Goal: Information Seeking & Learning: Understand process/instructions

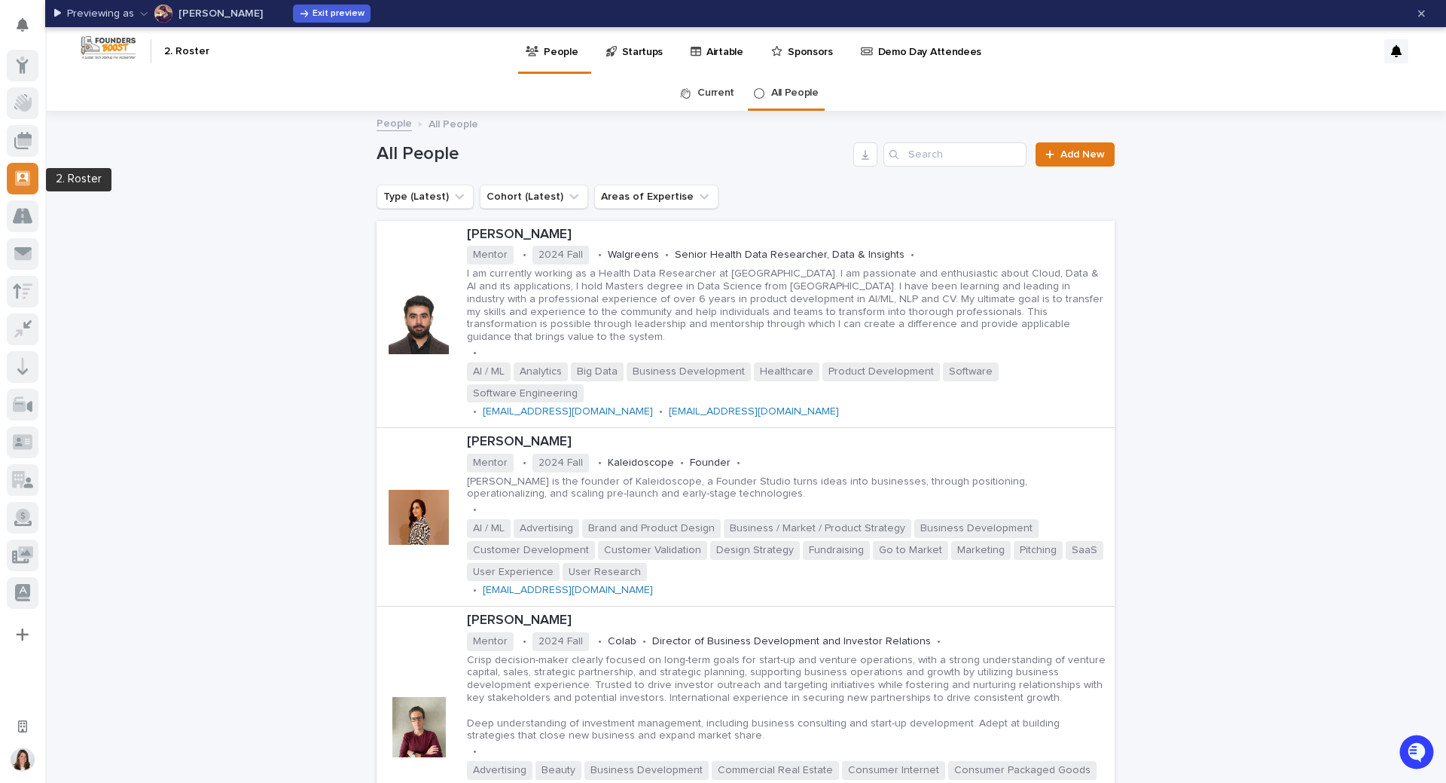
click at [22, 176] on icon at bounding box center [22, 177] width 15 height 17
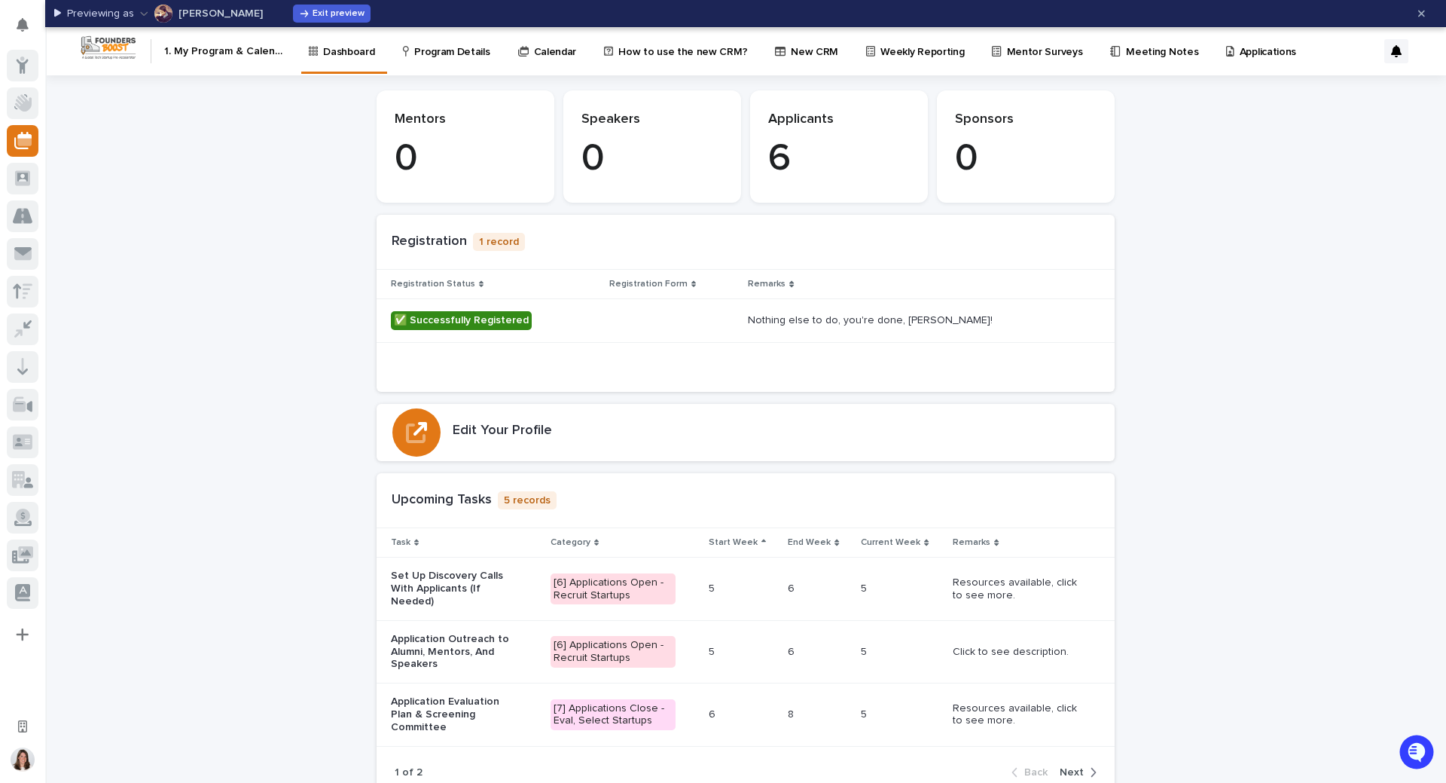
click at [798, 51] on p "New CRM" at bounding box center [814, 43] width 47 height 32
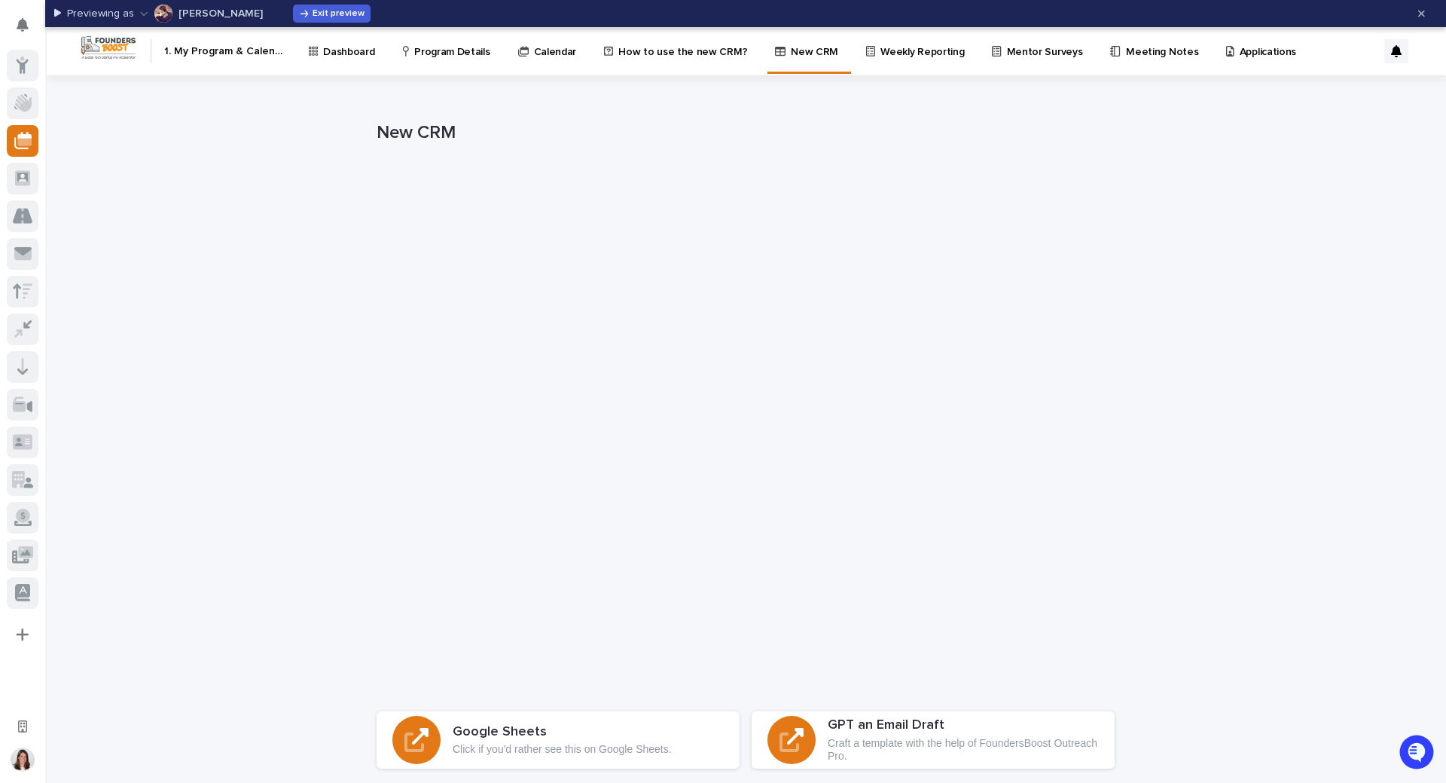
click at [676, 53] on p "How to use the new CRM?" at bounding box center [682, 43] width 129 height 32
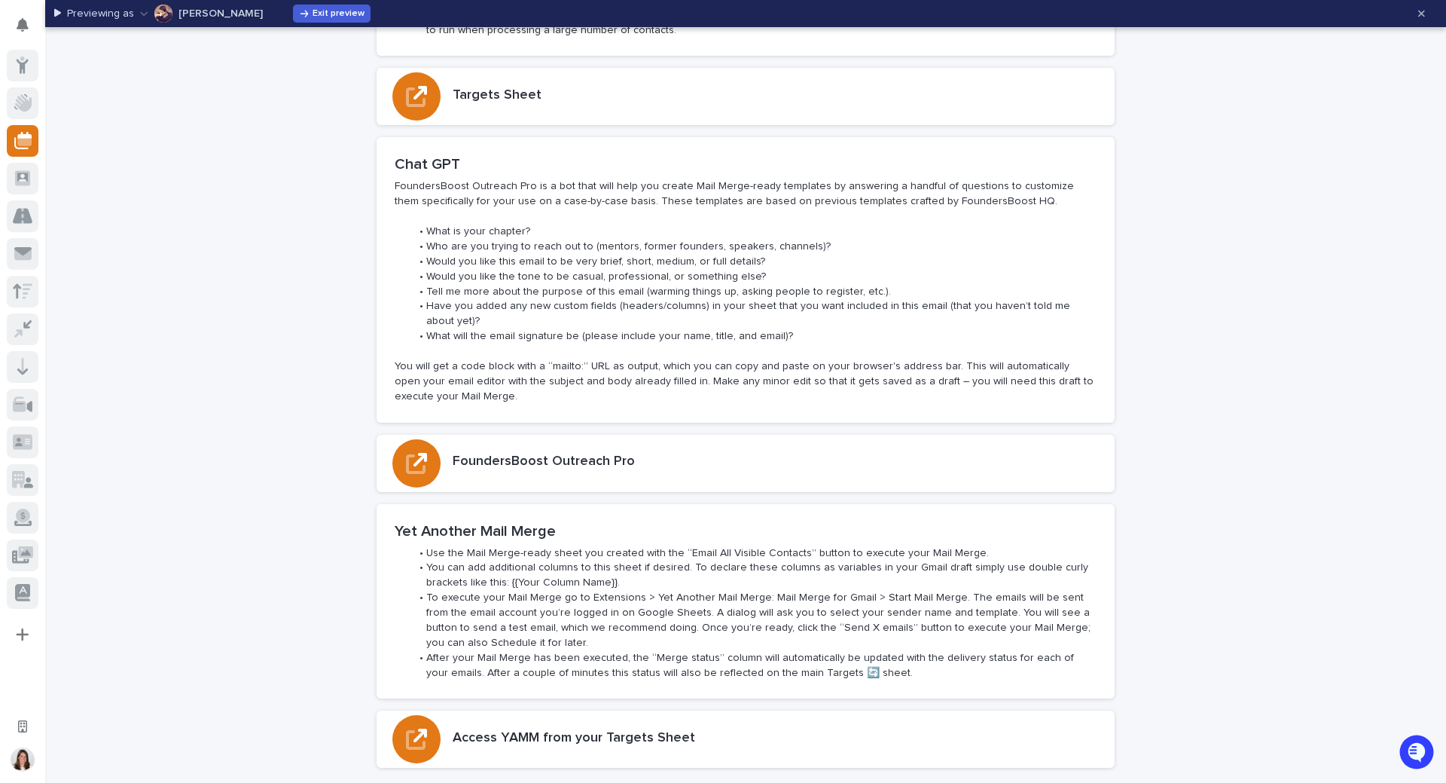
scroll to position [377, 0]
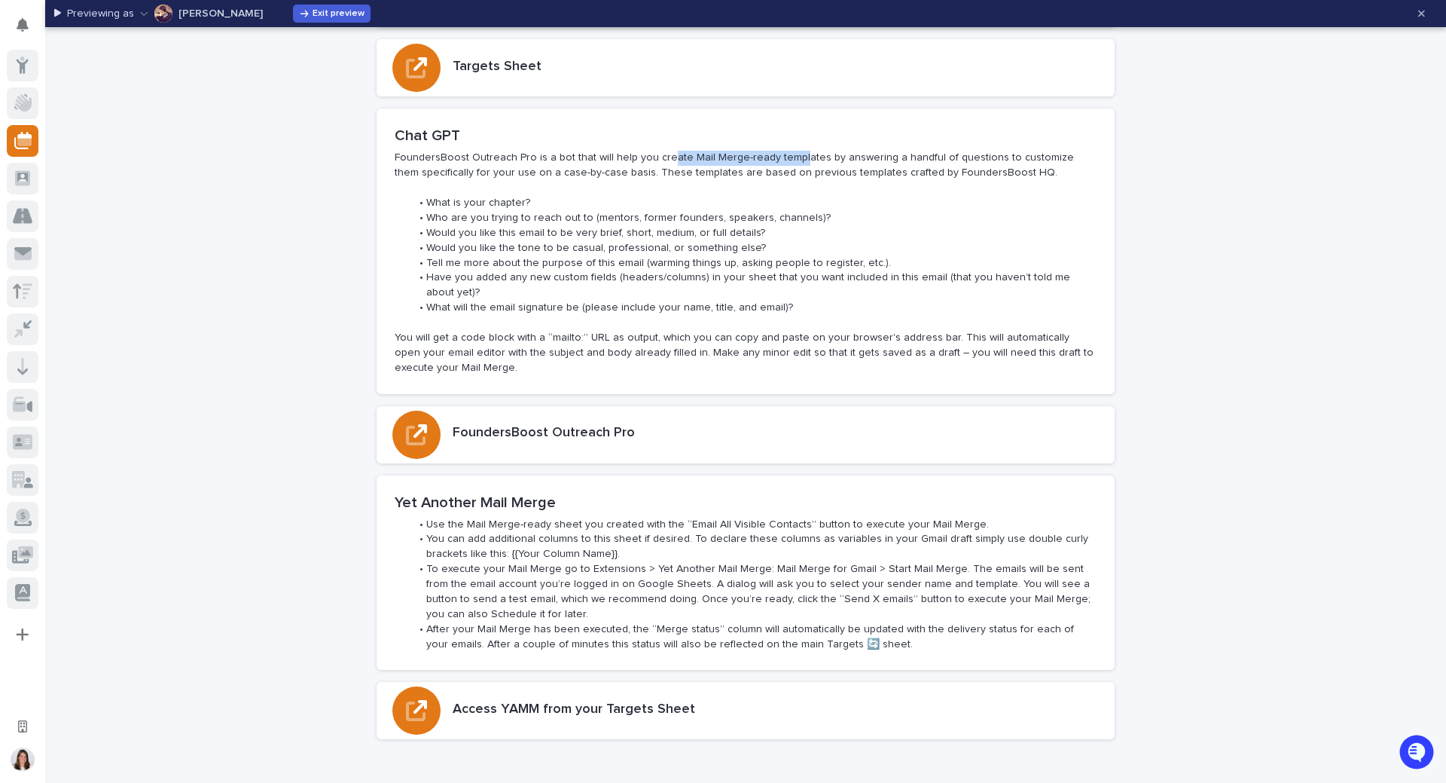
drag, startPoint x: 655, startPoint y: 160, endPoint x: 786, endPoint y: 155, distance: 130.4
click at [786, 155] on p "FoundersBoost Outreach Pro is a bot that will help you create Mail Merge-ready …" at bounding box center [746, 166] width 702 height 30
click at [839, 161] on p "FoundersBoost Outreach Pro is a bot that will help you create Mail Merge-ready …" at bounding box center [746, 166] width 702 height 30
drag, startPoint x: 588, startPoint y: 246, endPoint x: 661, endPoint y: 246, distance: 72.3
click at [661, 246] on li "Would you like the tone to be casual, professional, or something else?" at bounding box center [753, 248] width 686 height 15
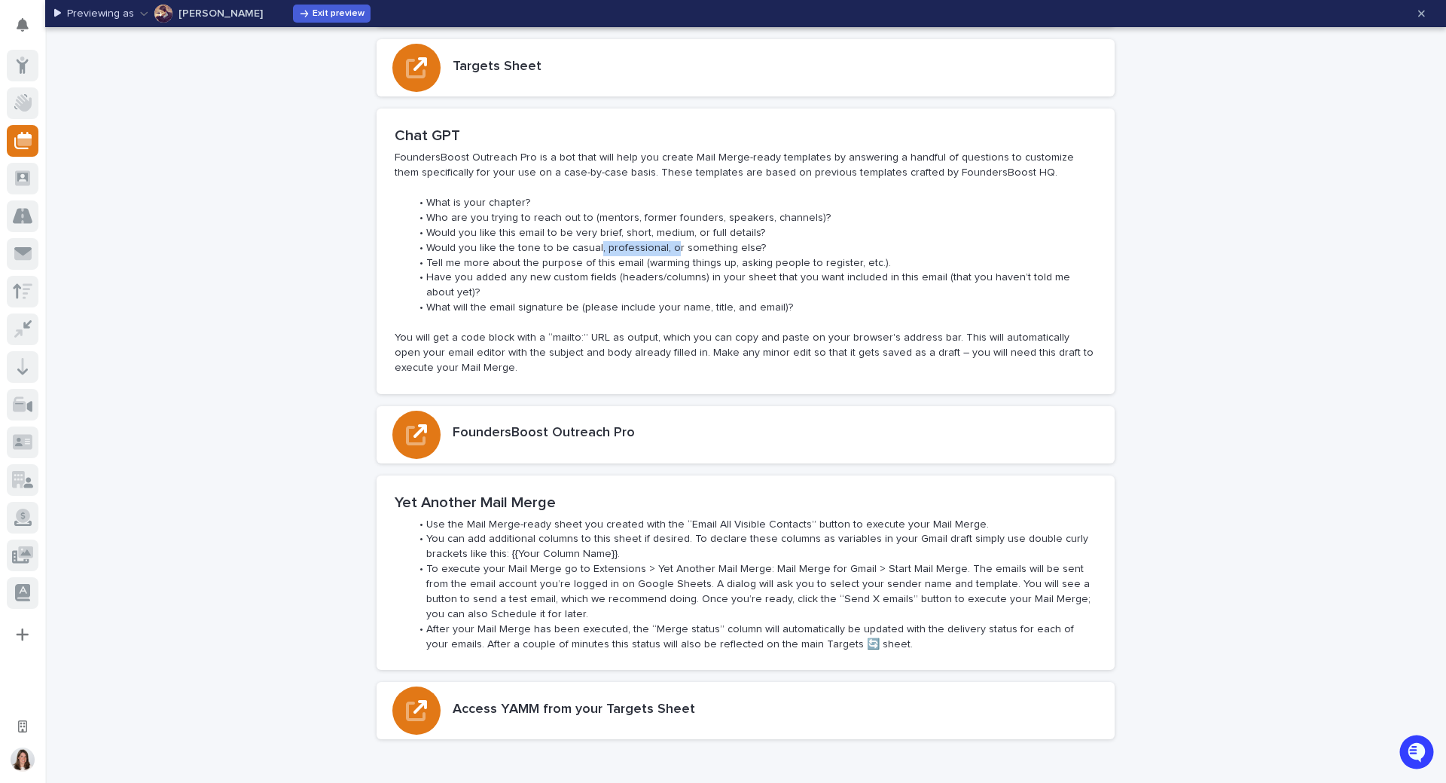
click at [667, 333] on p "You will get a code block with a “mailto:” URL as output, which you can copy an…" at bounding box center [746, 353] width 702 height 45
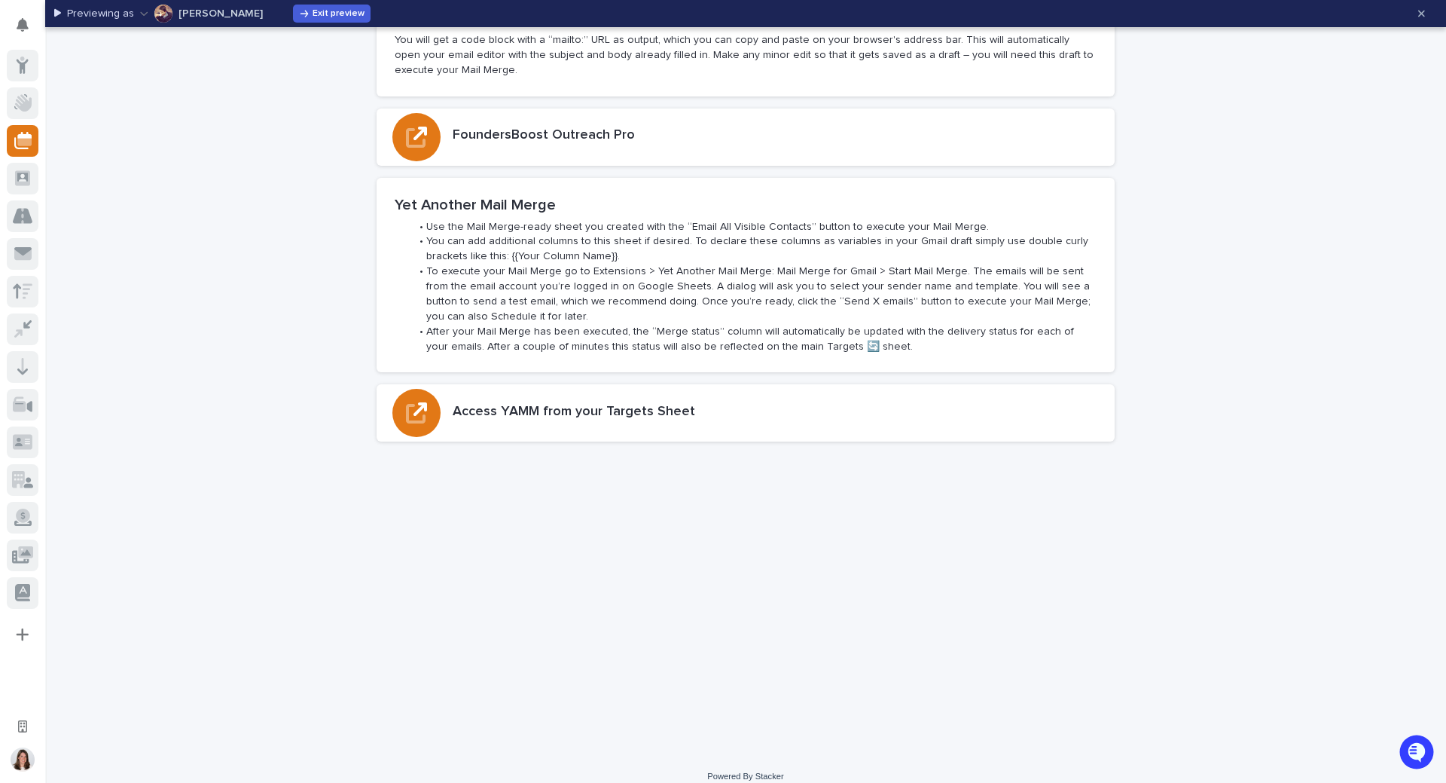
click at [516, 220] on li "Use the Mail Merge-ready sheet you created with the “Email All Visible Contacts…" at bounding box center [753, 227] width 686 height 15
click at [593, 220] on li "Use the Mail Merge-ready sheet you created with the “Email All Visible Contacts…" at bounding box center [753, 227] width 686 height 15
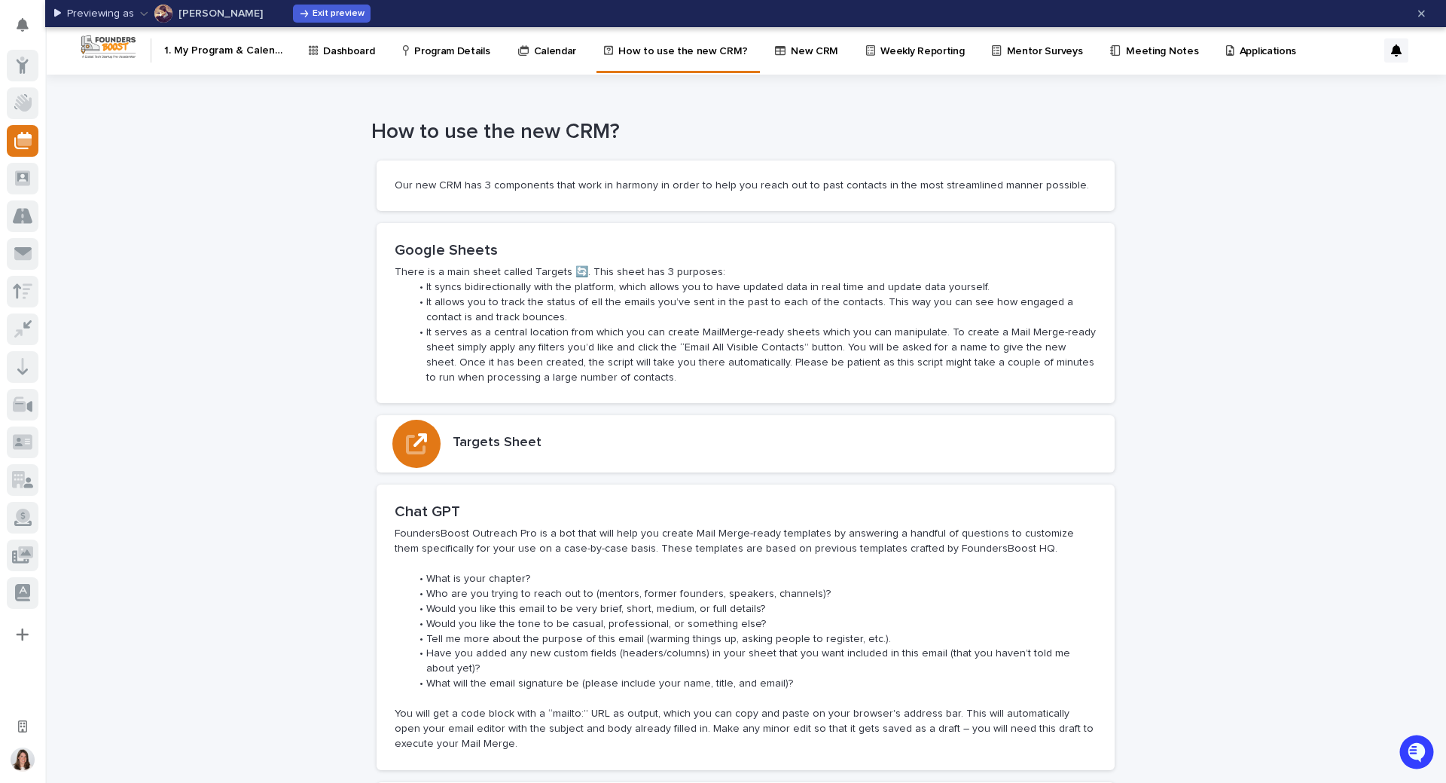
scroll to position [0, 0]
click at [25, 182] on icon at bounding box center [22, 177] width 15 height 15
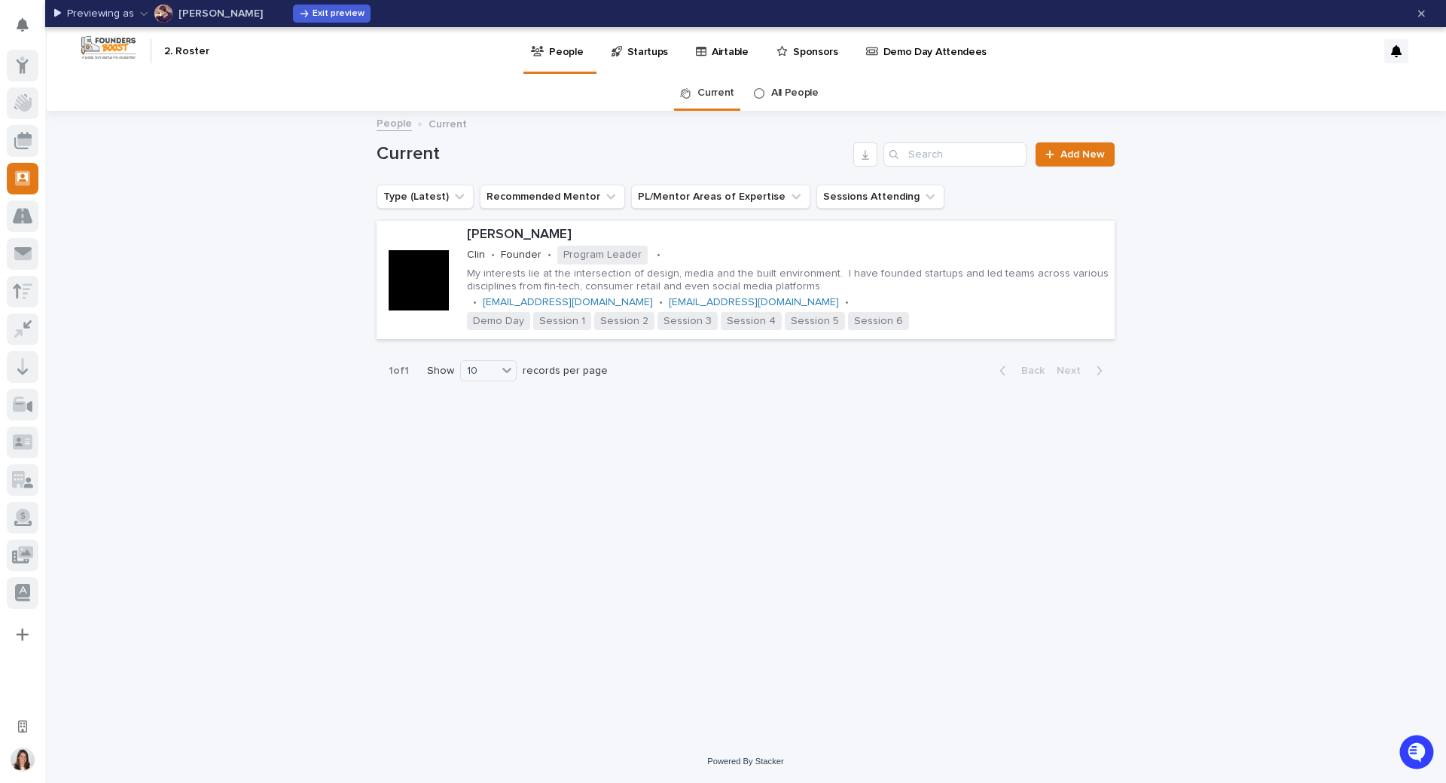
click at [800, 53] on p "Sponsors" at bounding box center [815, 43] width 45 height 32
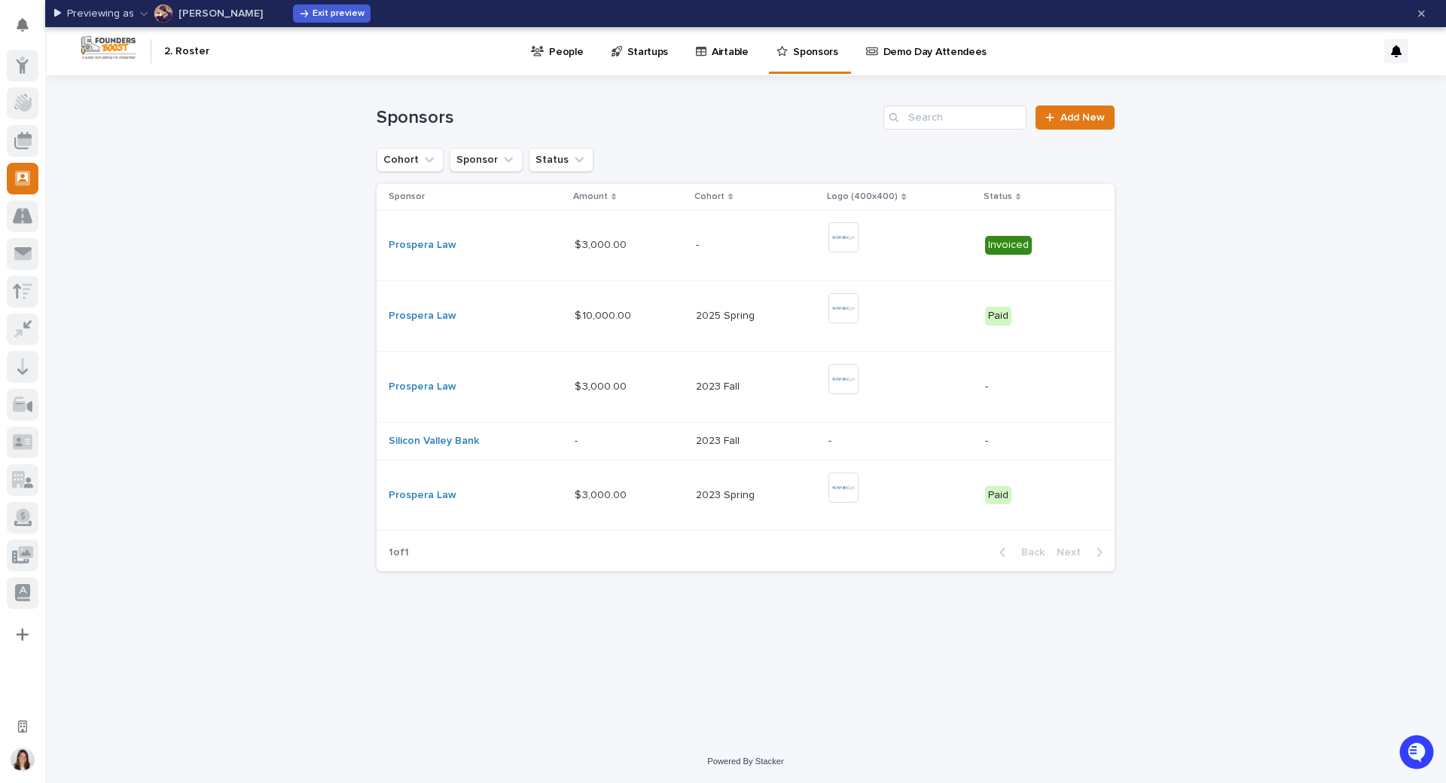
click at [627, 54] on p "Startups" at bounding box center [647, 43] width 41 height 32
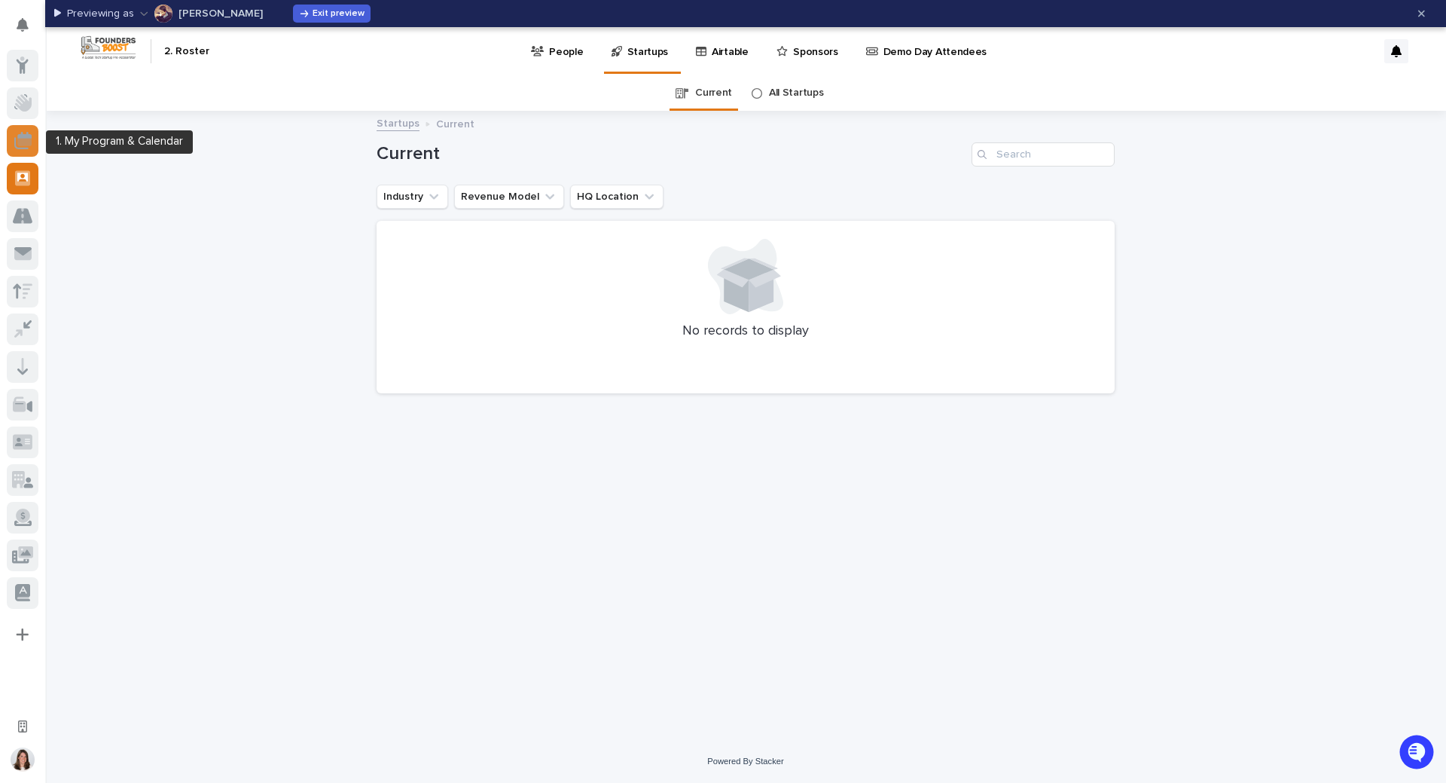
click at [25, 137] on icon at bounding box center [22, 140] width 17 height 17
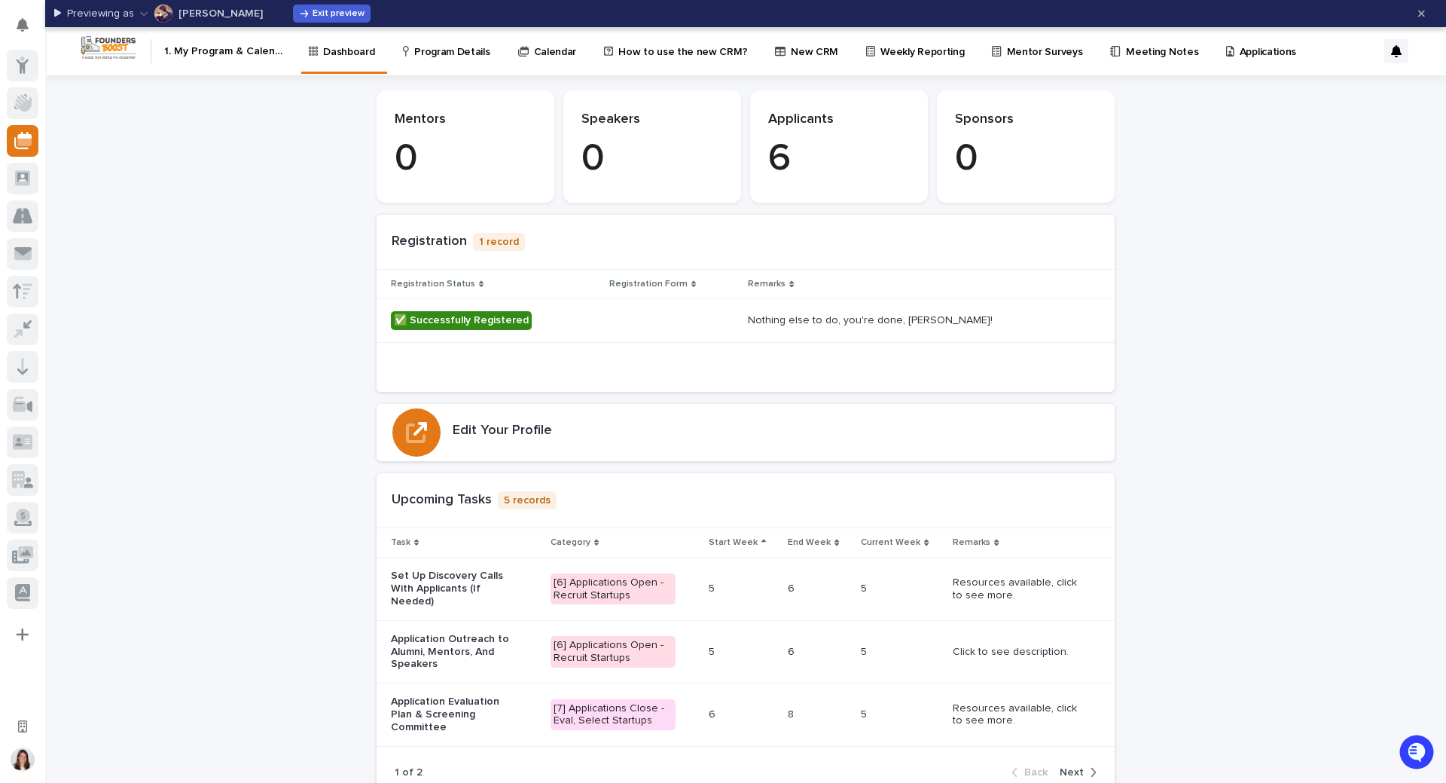
click at [691, 49] on p "How to use the new CRM?" at bounding box center [682, 43] width 129 height 32
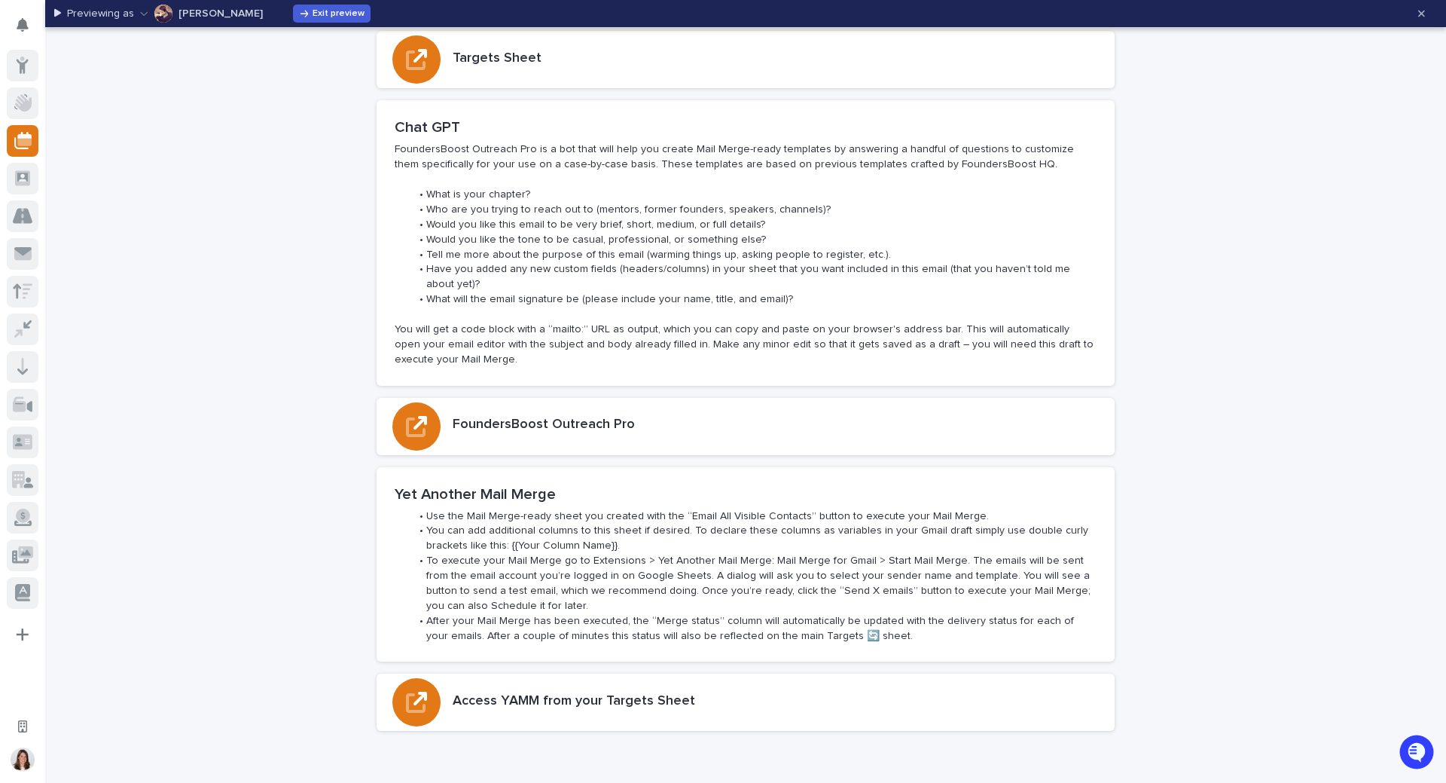
scroll to position [373, 0]
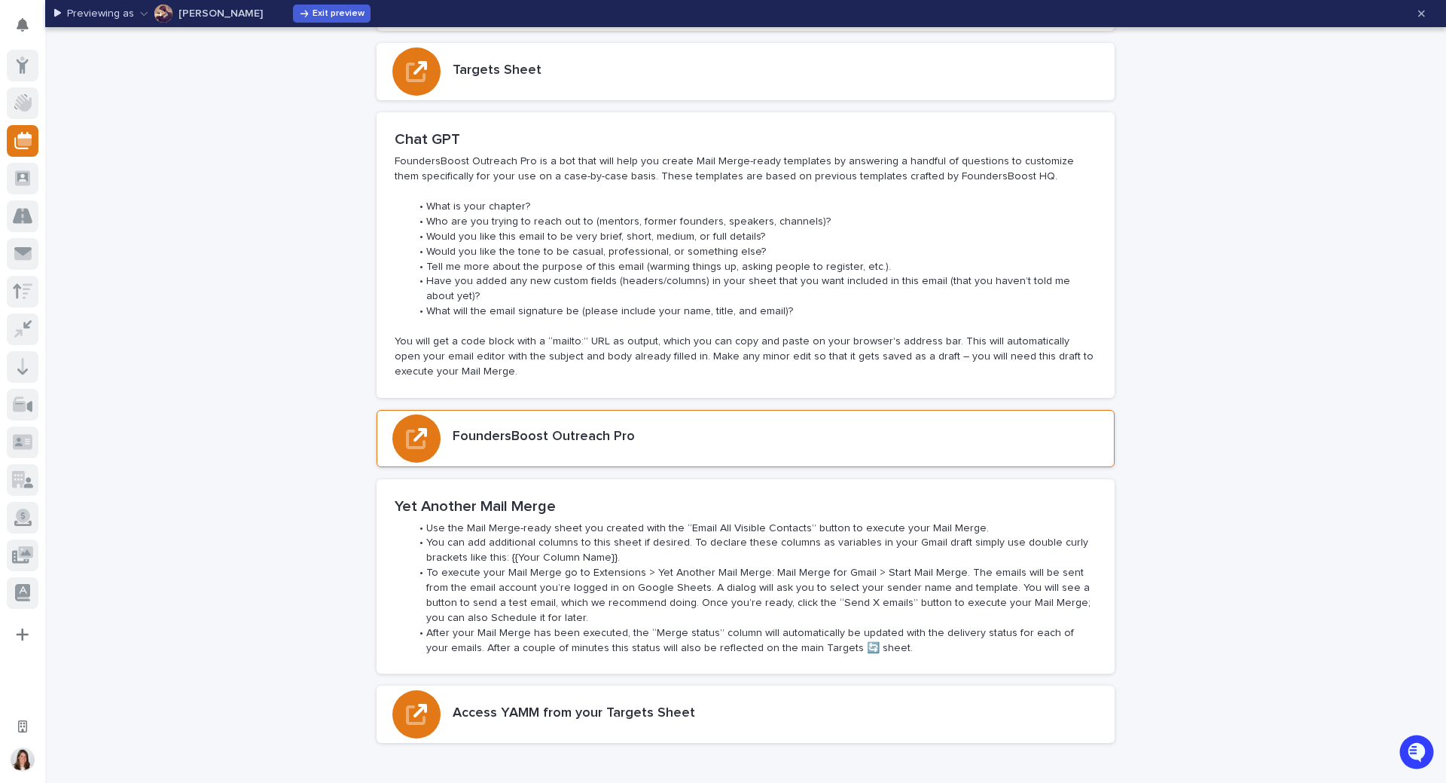
click at [586, 429] on h3 "FoundersBoost Outreach Pro" at bounding box center [544, 437] width 182 height 17
click at [1234, 423] on div "Loading... Saving… Loading... Saving… Loading... Saving… Loading... Saving… Loa…" at bounding box center [745, 414] width 1401 height 1283
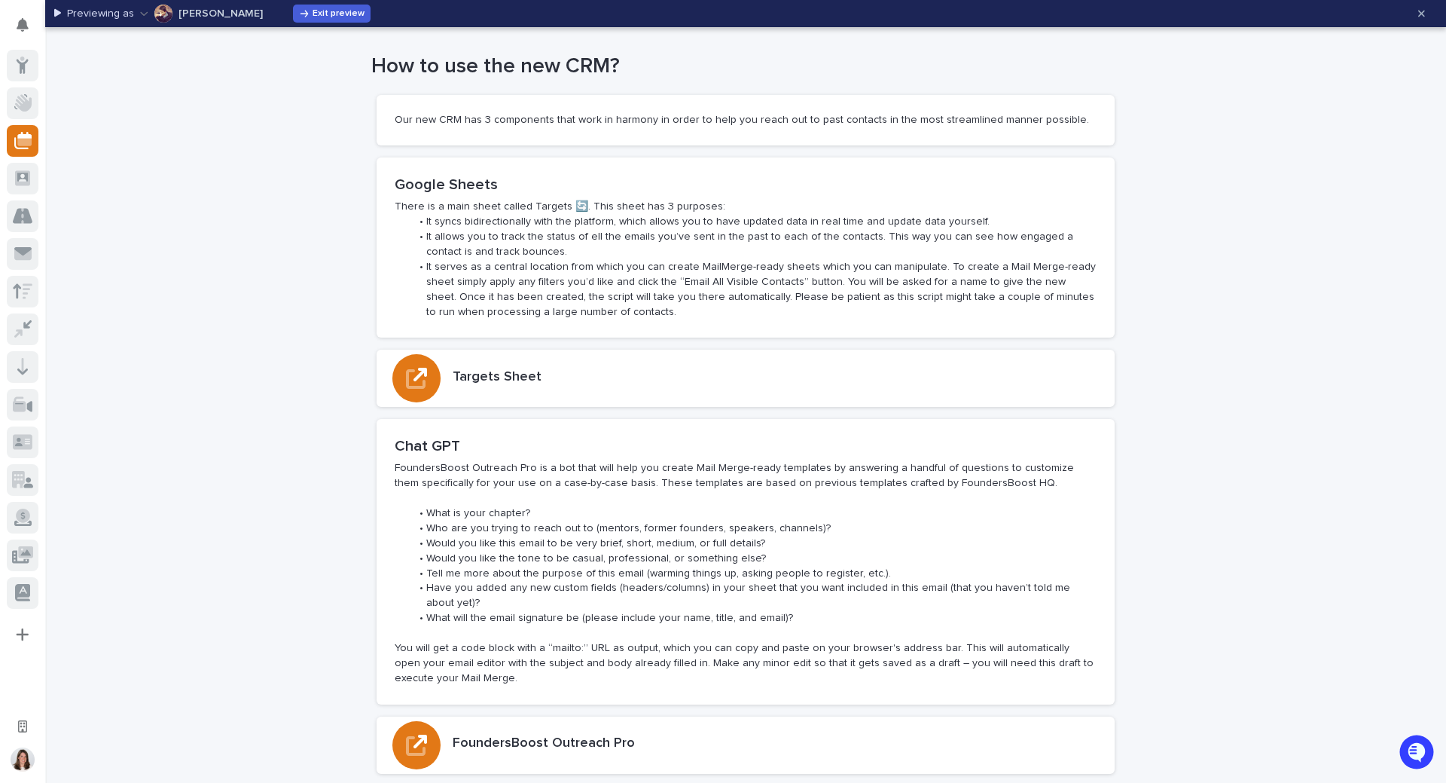
scroll to position [0, 0]
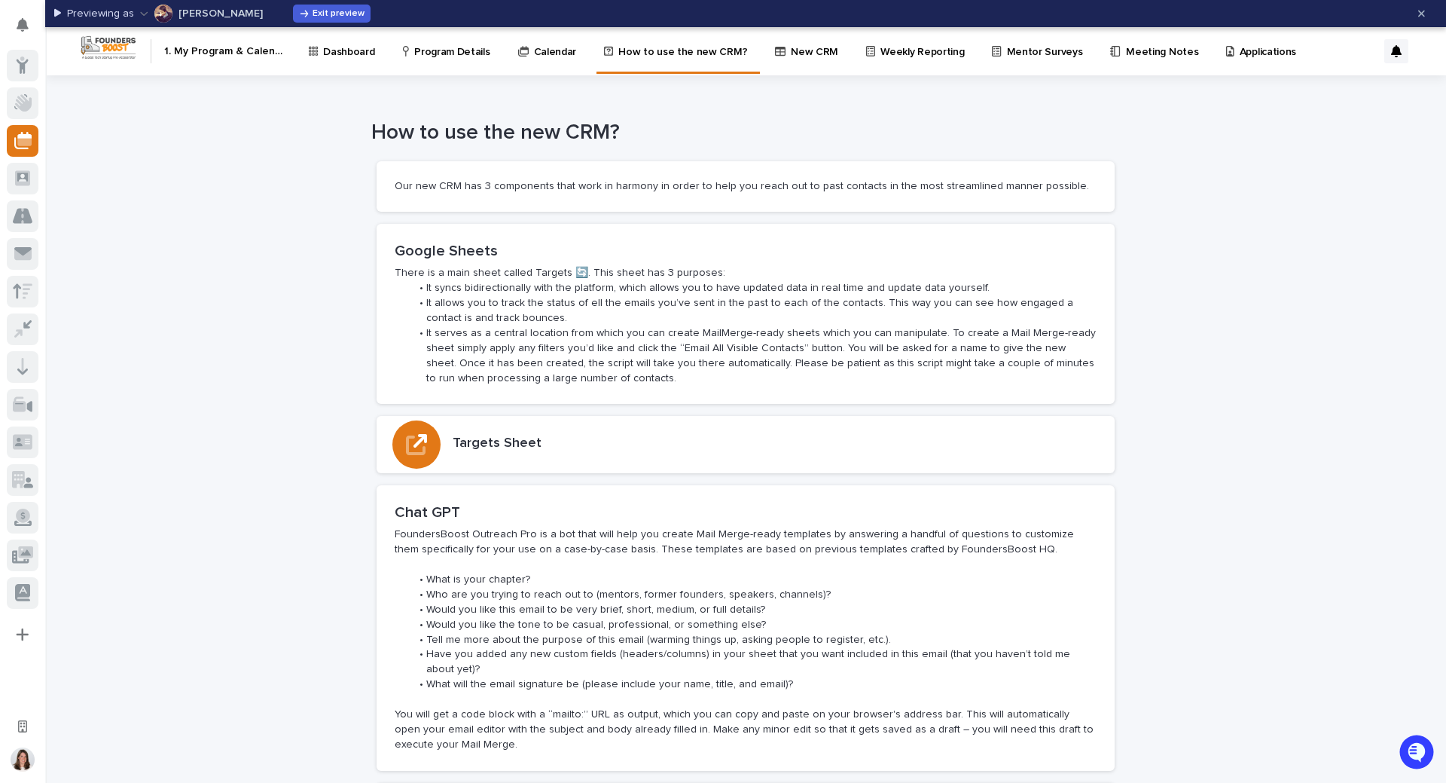
click at [791, 57] on p "New CRM" at bounding box center [814, 43] width 47 height 32
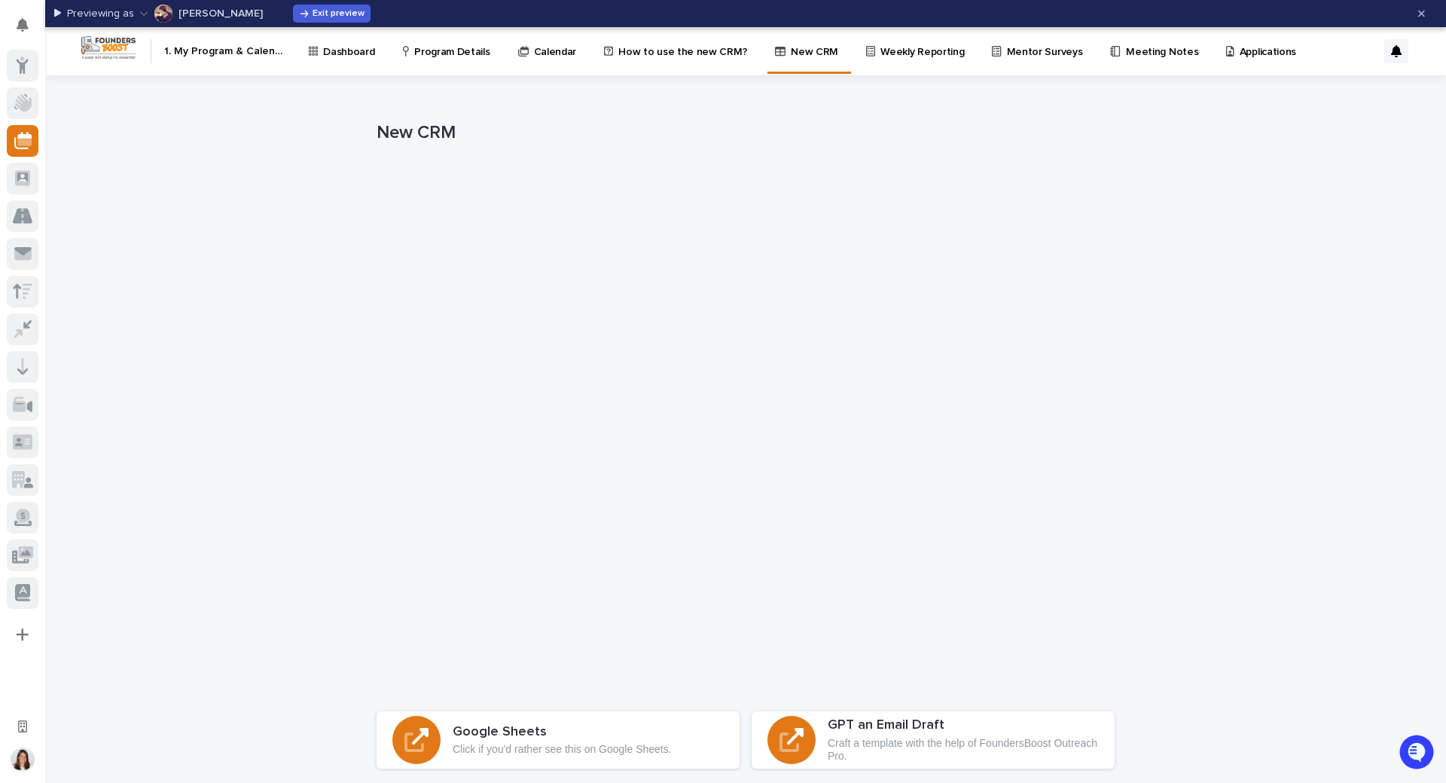
scroll to position [116, 0]
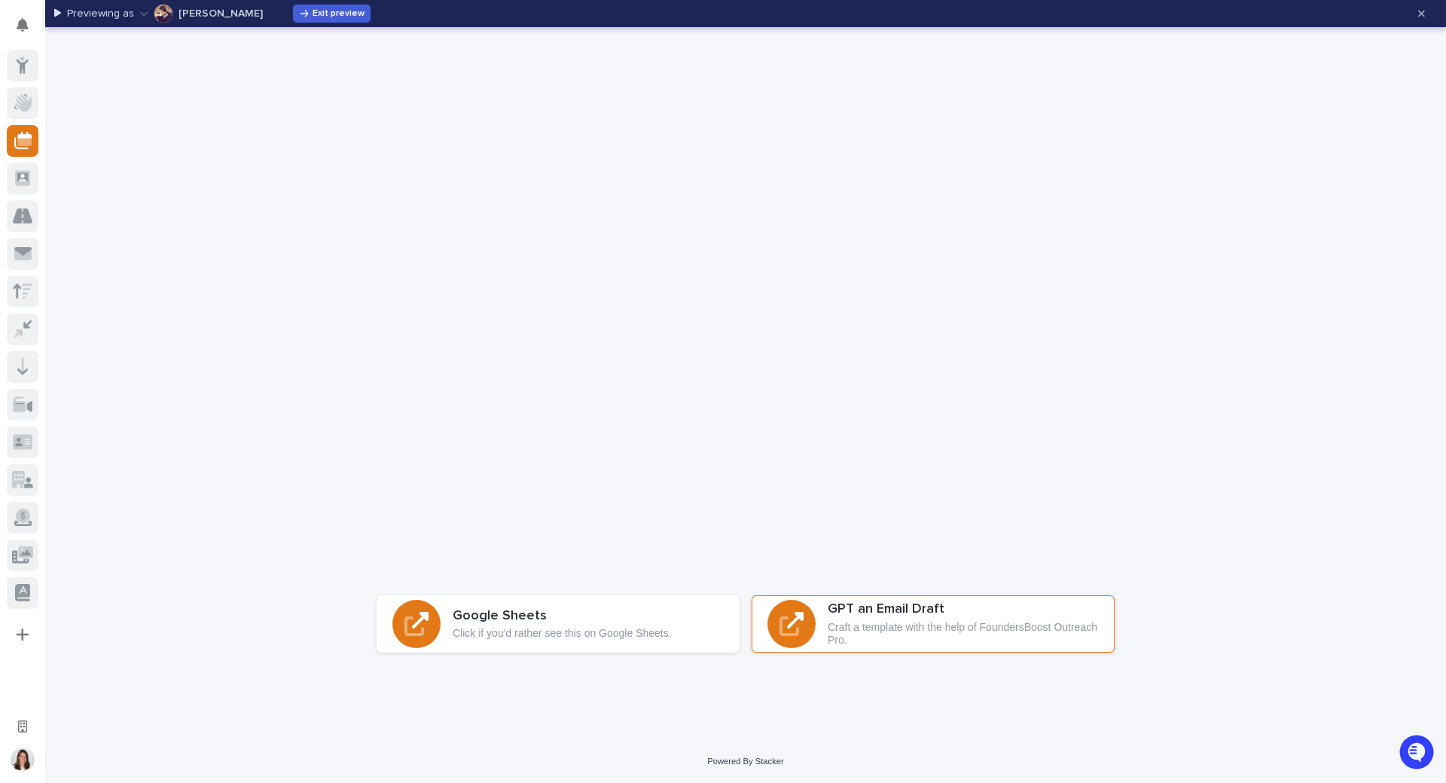
click at [951, 626] on p "Craft a template with the help of FoundersBoost Outreach Pro." at bounding box center [963, 634] width 271 height 26
